Goal: Check status: Check status

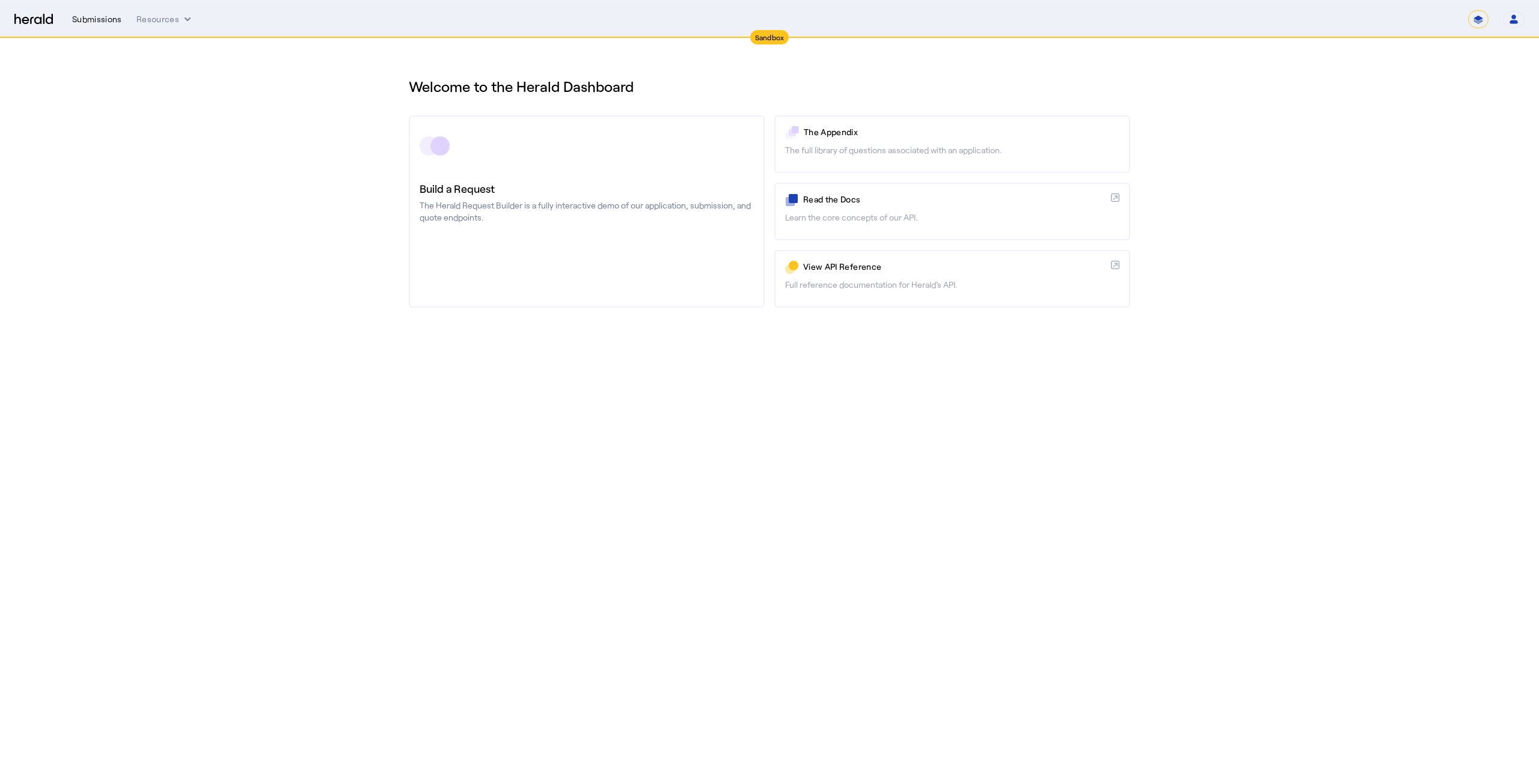
click at [112, 21] on div "Submissions" at bounding box center [97, 19] width 50 height 12
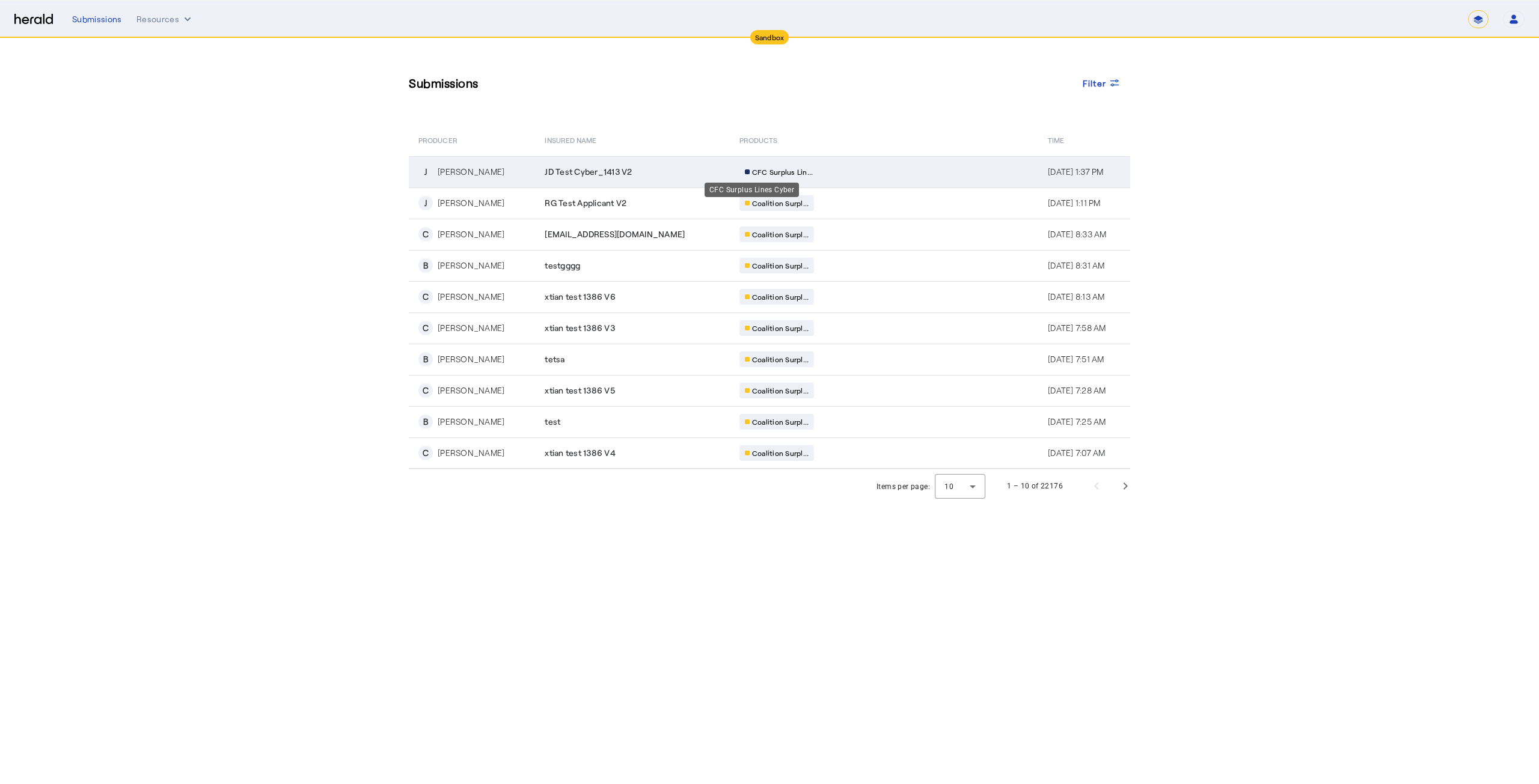
click at [752, 169] on span "CFC Surplus Lin..." at bounding box center [783, 172] width 61 height 10
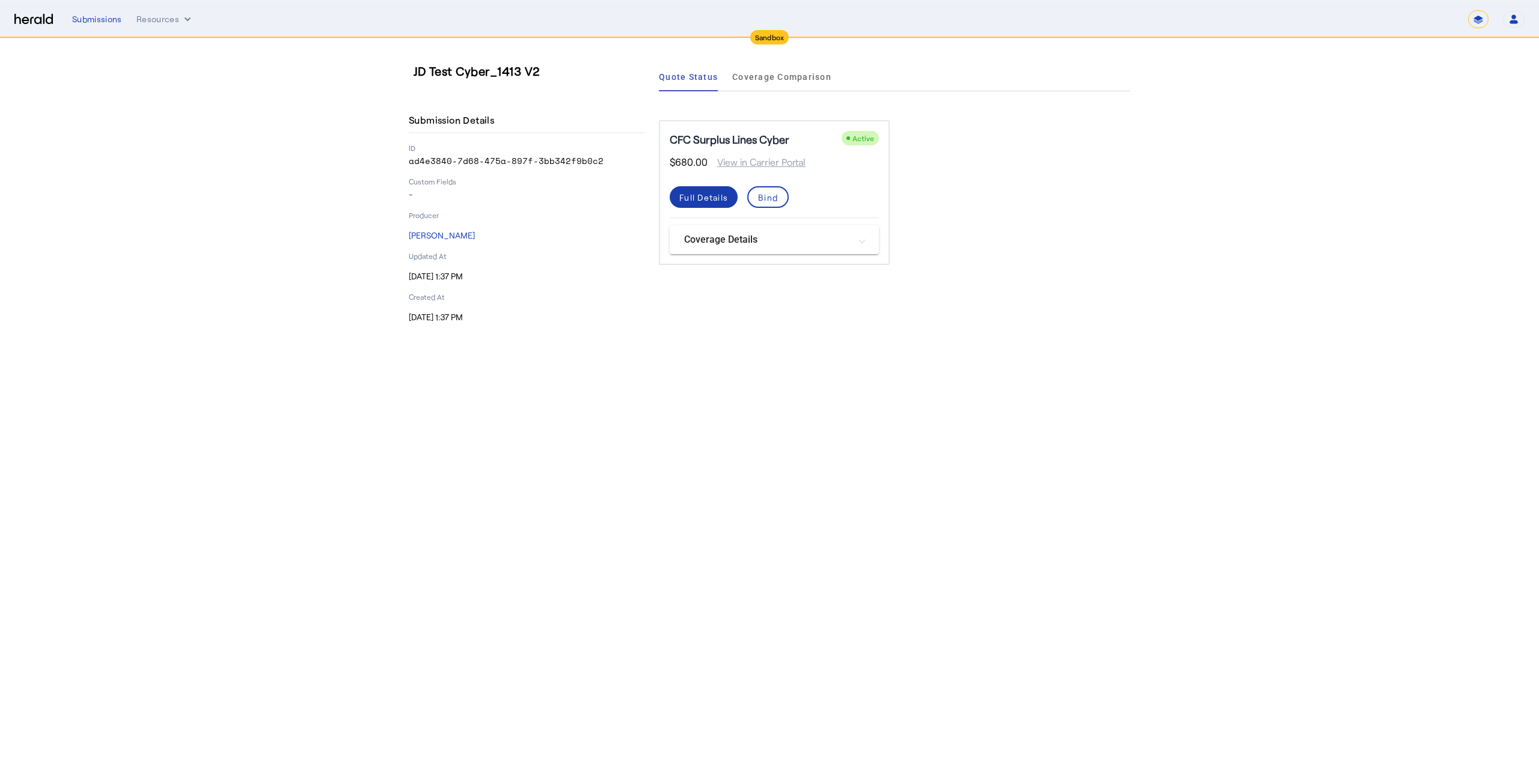
click at [714, 197] on div "Full Details" at bounding box center [704, 197] width 49 height 12
